Goal: Task Accomplishment & Management: Manage account settings

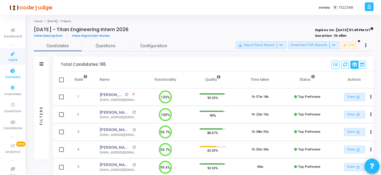
click at [14, 77] on span "Contests" at bounding box center [12, 77] width 15 height 5
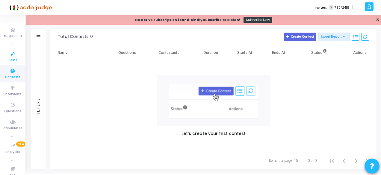
click at [11, 55] on icon at bounding box center [13, 53] width 13 height 7
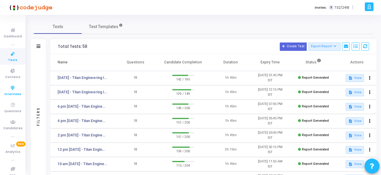
click at [8, 95] on span "Interviews" at bounding box center [12, 94] width 17 height 5
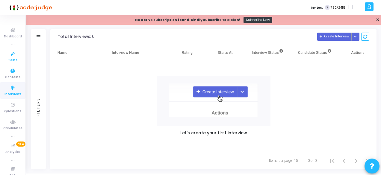
click at [14, 57] on icon at bounding box center [13, 53] width 13 height 7
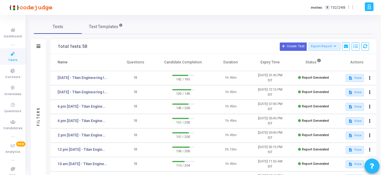
click at [81, 95] on td "[DATE] - Titan Engineering Intern 2026" at bounding box center [83, 92] width 66 height 14
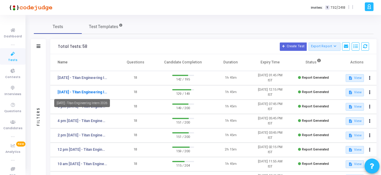
click at [81, 92] on link "[DATE] - Titan Engineering Intern 2026" at bounding box center [83, 92] width 50 height 5
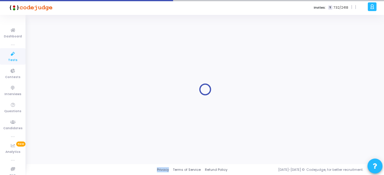
click at [81, 92] on div at bounding box center [205, 89] width 342 height 141
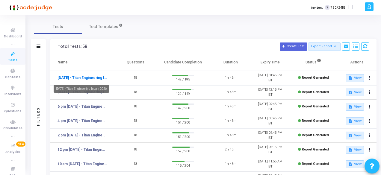
click at [87, 78] on link "[DATE] - Titan Engineering Intern 2026" at bounding box center [83, 77] width 50 height 5
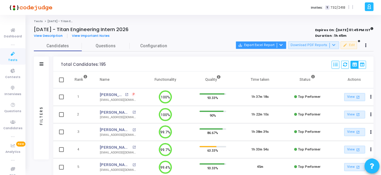
click at [267, 45] on button "save_alt Export Excel Report" at bounding box center [261, 45] width 51 height 8
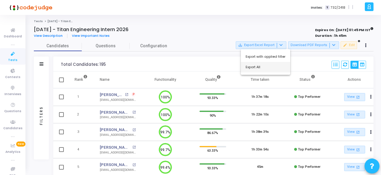
click at [259, 68] on button "Export All" at bounding box center [265, 67] width 49 height 10
